Goal: Task Accomplishment & Management: Use online tool/utility

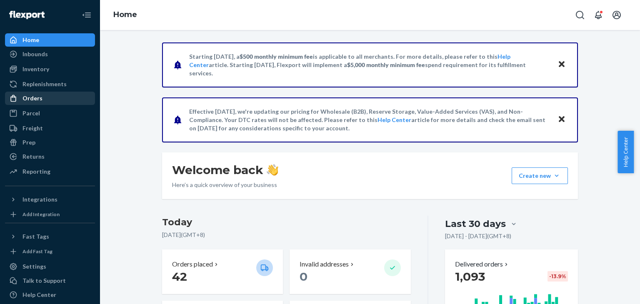
click at [32, 94] on div "Orders" at bounding box center [32, 98] width 20 height 8
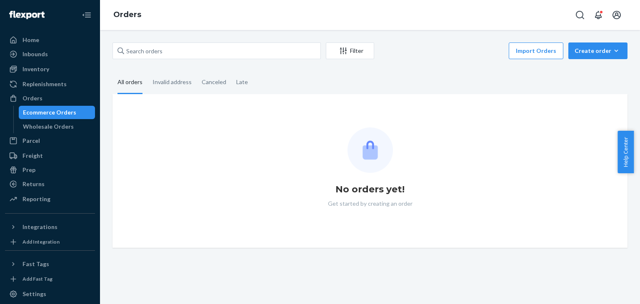
click at [177, 42] on div "Filter Import Orders Create order Ecommerce order Removal order All orders Inva…" at bounding box center [370, 167] width 540 height 274
click at [170, 54] on input "text" at bounding box center [216, 50] width 208 height 17
paste input "TX1138064"
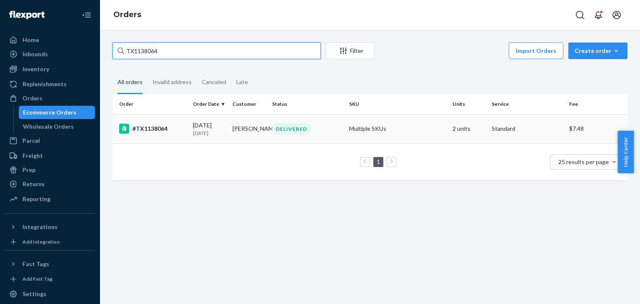
type input "TX1138064"
click at [149, 132] on div "#TX1138064" at bounding box center [152, 129] width 67 height 10
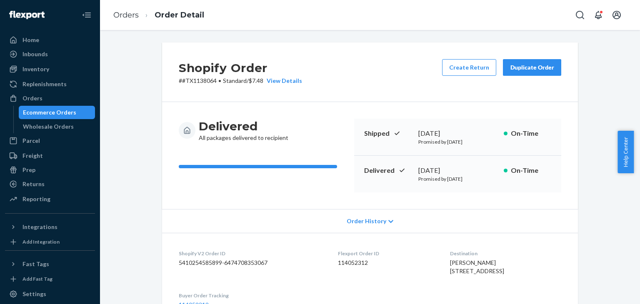
click at [546, 69] on div "Duplicate Order" at bounding box center [532, 67] width 44 height 8
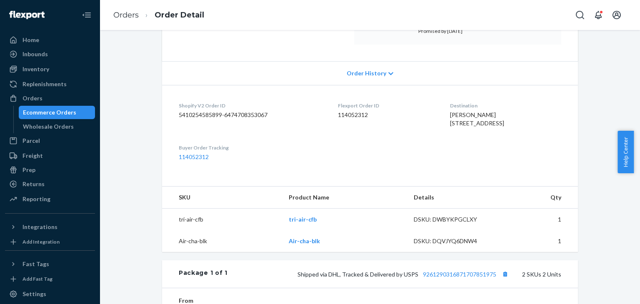
scroll to position [250, 0]
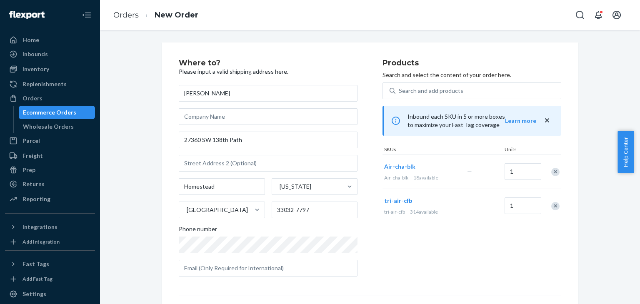
click at [552, 170] on div "Remove Item" at bounding box center [555, 172] width 8 height 8
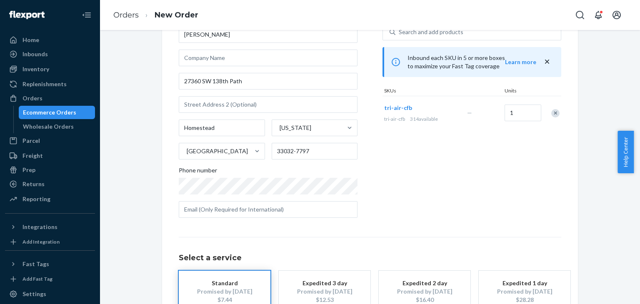
scroll to position [117, 0]
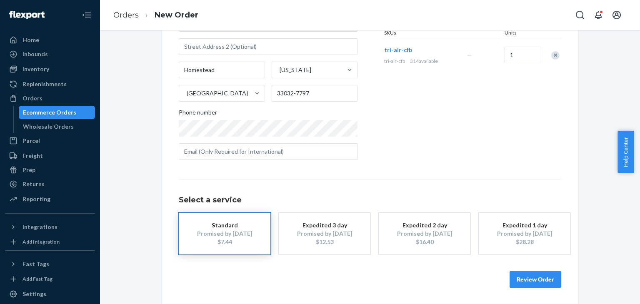
click at [535, 279] on button "Review Order" at bounding box center [535, 279] width 52 height 17
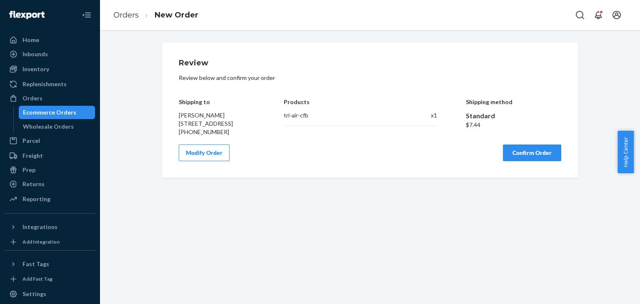
scroll to position [0, 0]
click at [528, 149] on div "Review Review below and confirm your order Shipping to [PERSON_NAME] [STREET_AD…" at bounding box center [370, 110] width 382 height 102
click at [526, 157] on button "Confirm Order" at bounding box center [532, 152] width 58 height 17
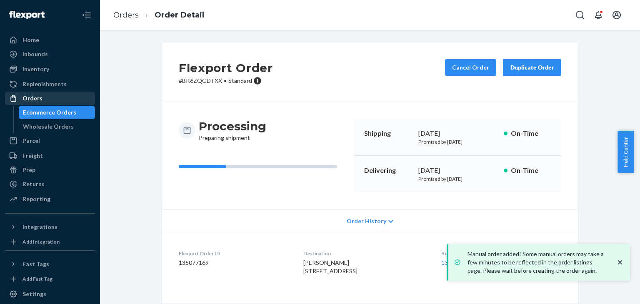
click at [38, 98] on div "Orders" at bounding box center [32, 98] width 20 height 8
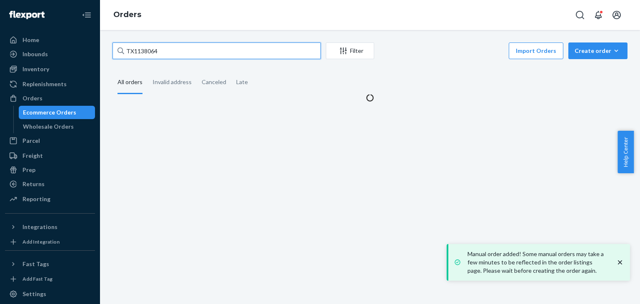
click at [198, 57] on input "TX1138064" at bounding box center [216, 50] width 208 height 17
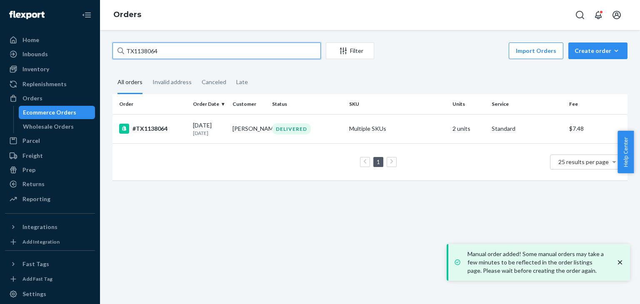
paste input "49940"
type input "TX1149940"
click at [177, 132] on div "#TX1149940" at bounding box center [152, 129] width 67 height 10
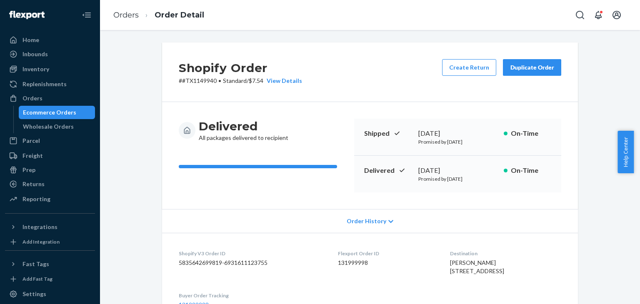
click at [538, 68] on div "Duplicate Order" at bounding box center [532, 67] width 44 height 8
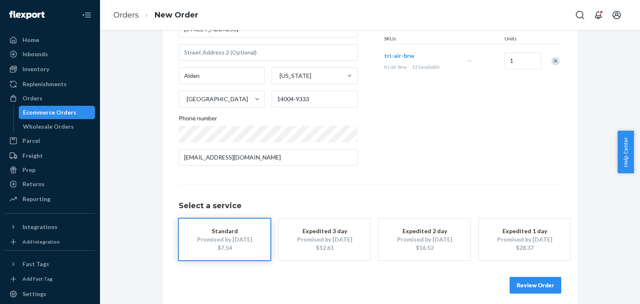
scroll to position [117, 0]
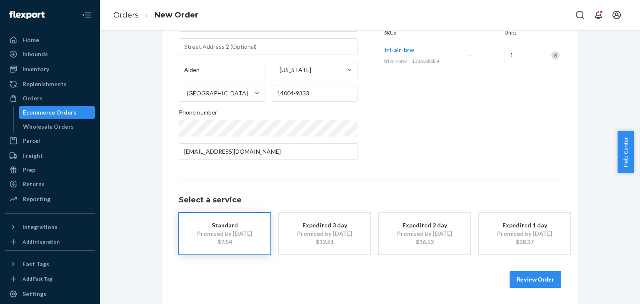
click at [534, 284] on button "Review Order" at bounding box center [535, 279] width 52 height 17
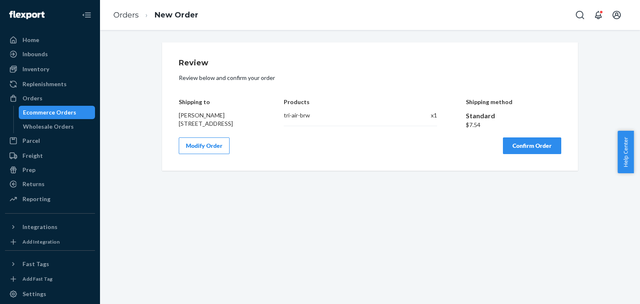
scroll to position [0, 0]
click at [528, 153] on button "Confirm Order" at bounding box center [532, 145] width 58 height 17
